Goal: Find specific page/section

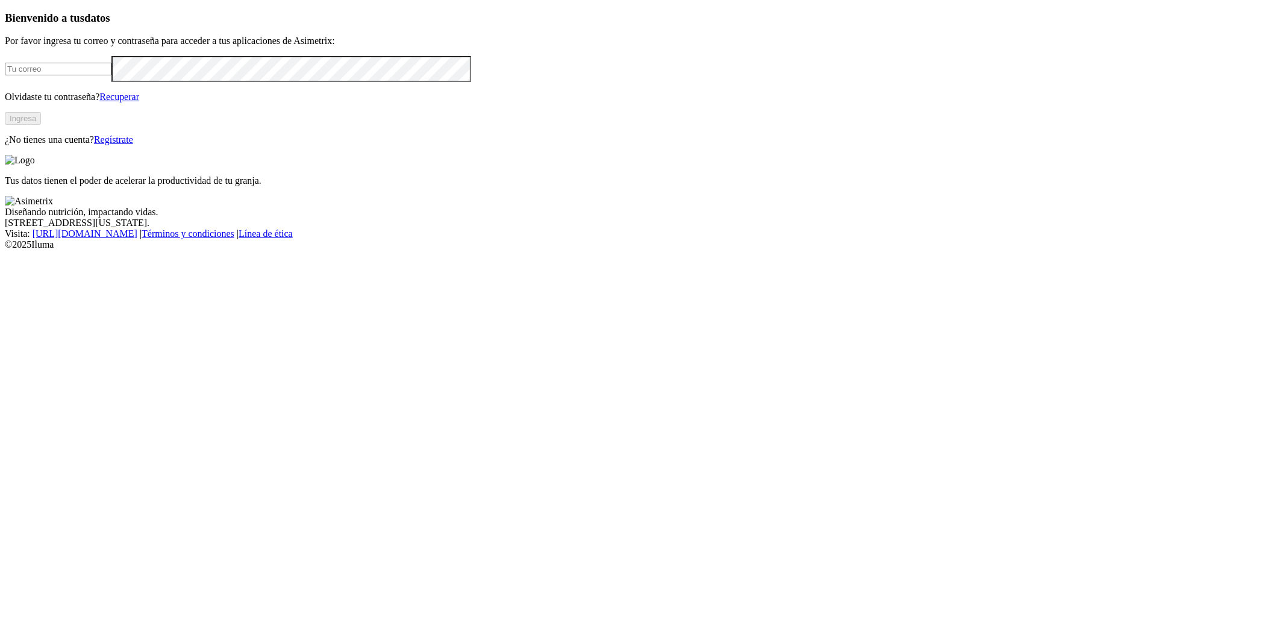
type input "daniel.villa@asimetrix.co"
click at [41, 125] on button "Ingresa" at bounding box center [23, 118] width 36 height 13
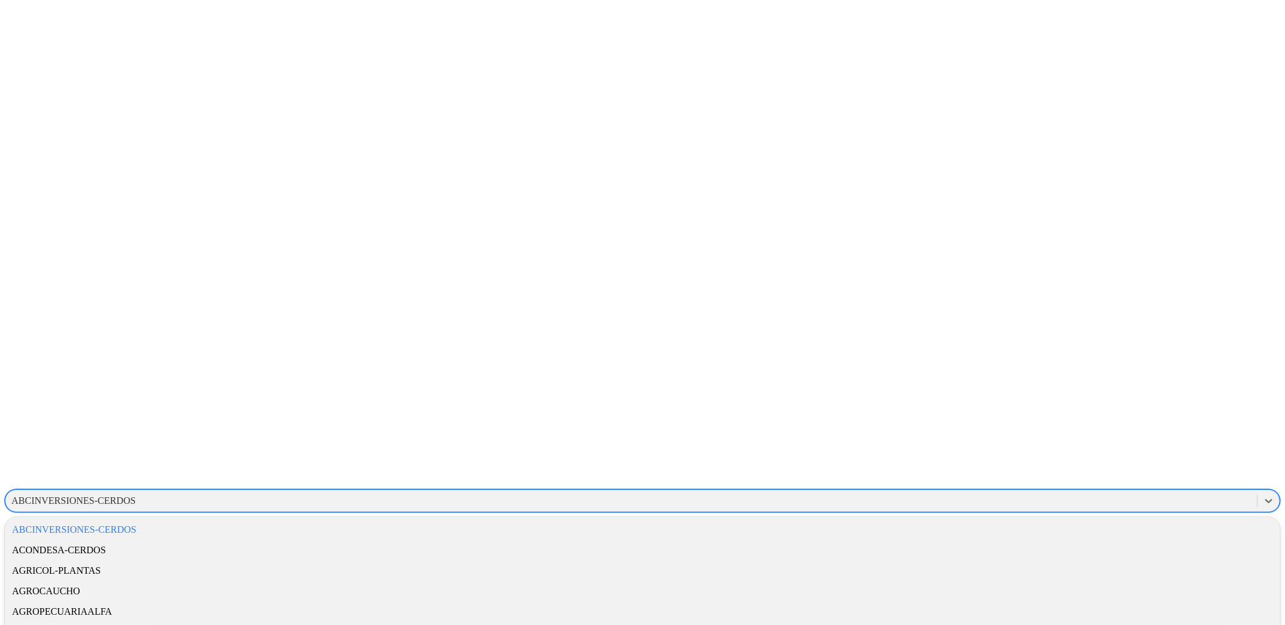
click at [136, 495] on div "ABCINVERSIONES-CERDOS" at bounding box center [73, 500] width 124 height 11
click at [1060, 611] on div "AGROPECUARIASLASPIEDRASNINAS" at bounding box center [642, 621] width 1275 height 20
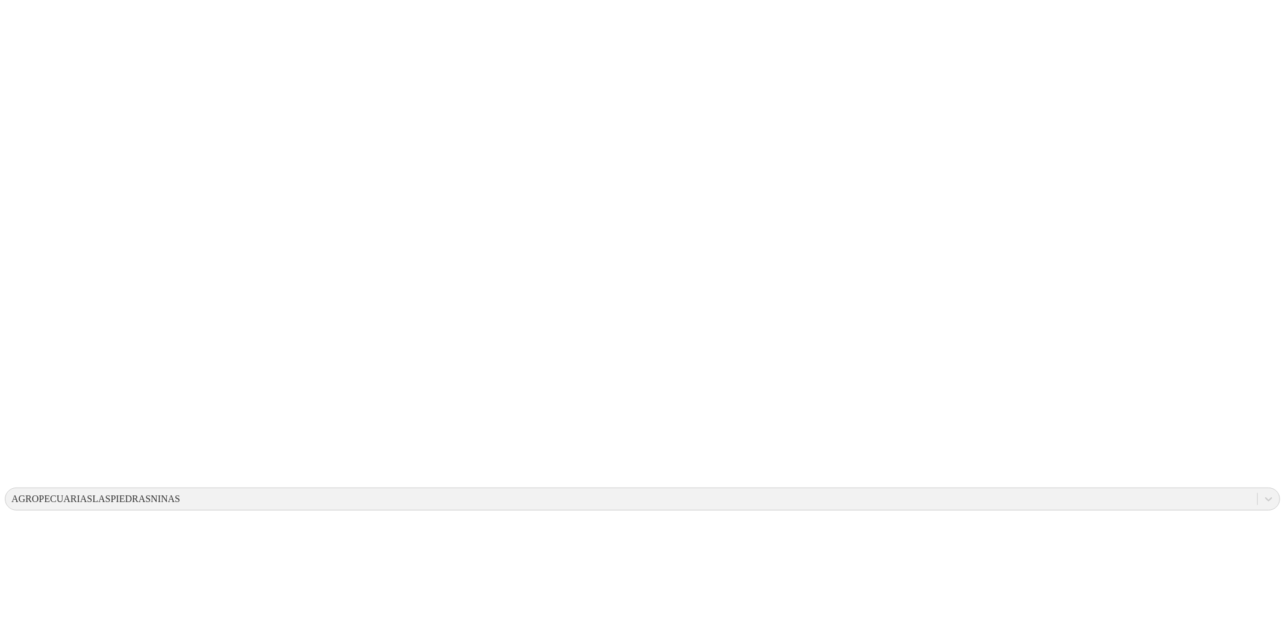
scroll to position [5, 0]
